Goal: Transaction & Acquisition: Purchase product/service

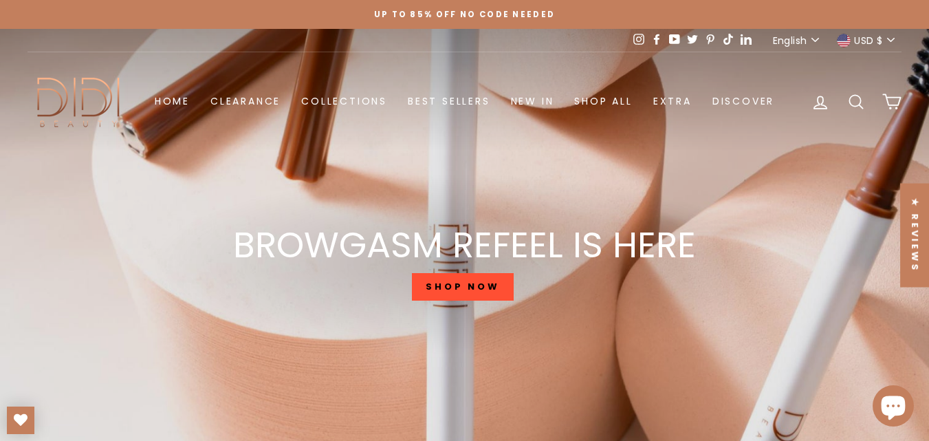
click at [466, 284] on link "SHOP NOW" at bounding box center [463, 287] width 102 height 28
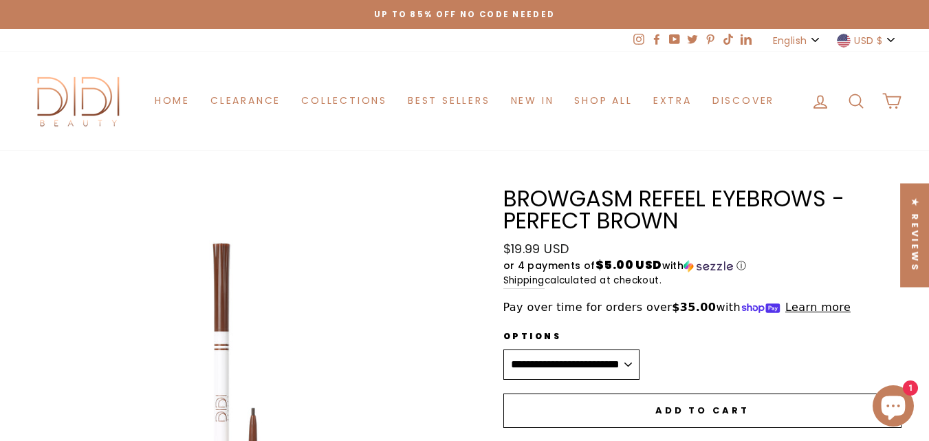
click at [698, 399] on button "Add to cart" at bounding box center [703, 411] width 399 height 34
click at [698, 415] on span "Add to cart" at bounding box center [703, 410] width 94 height 13
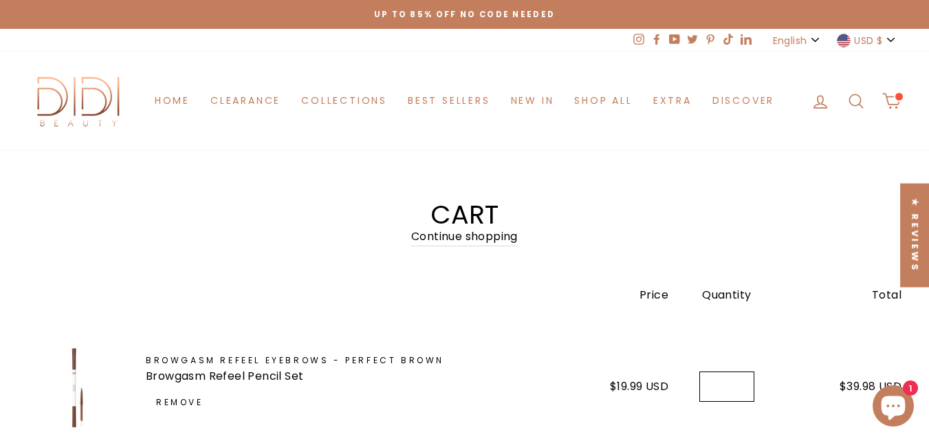
scroll to position [344, 0]
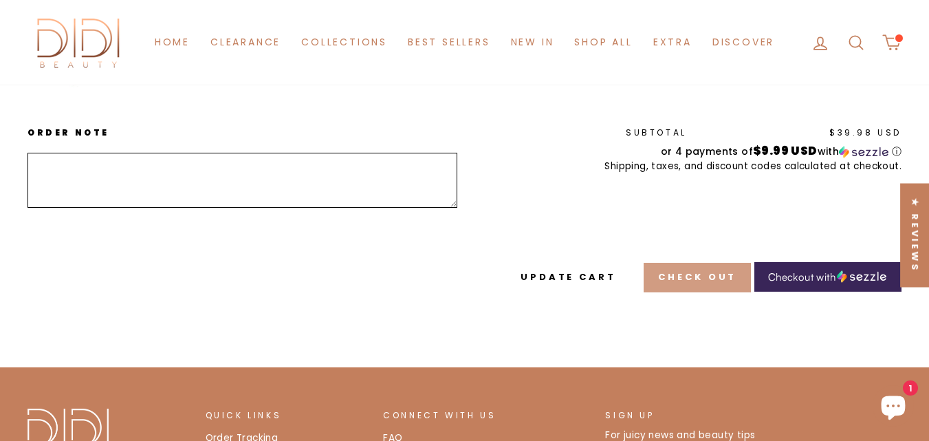
click at [700, 263] on button "Check out" at bounding box center [697, 277] width 107 height 29
